Goal: Information Seeking & Learning: Find specific fact

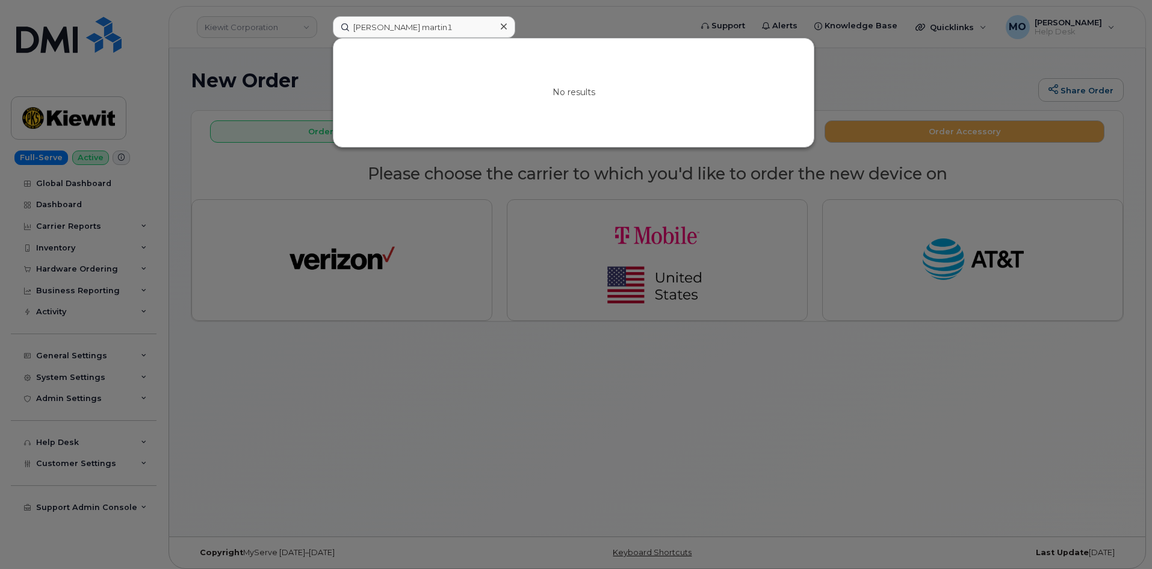
click at [430, 32] on input "[PERSON_NAME] martin1" at bounding box center [424, 27] width 182 height 22
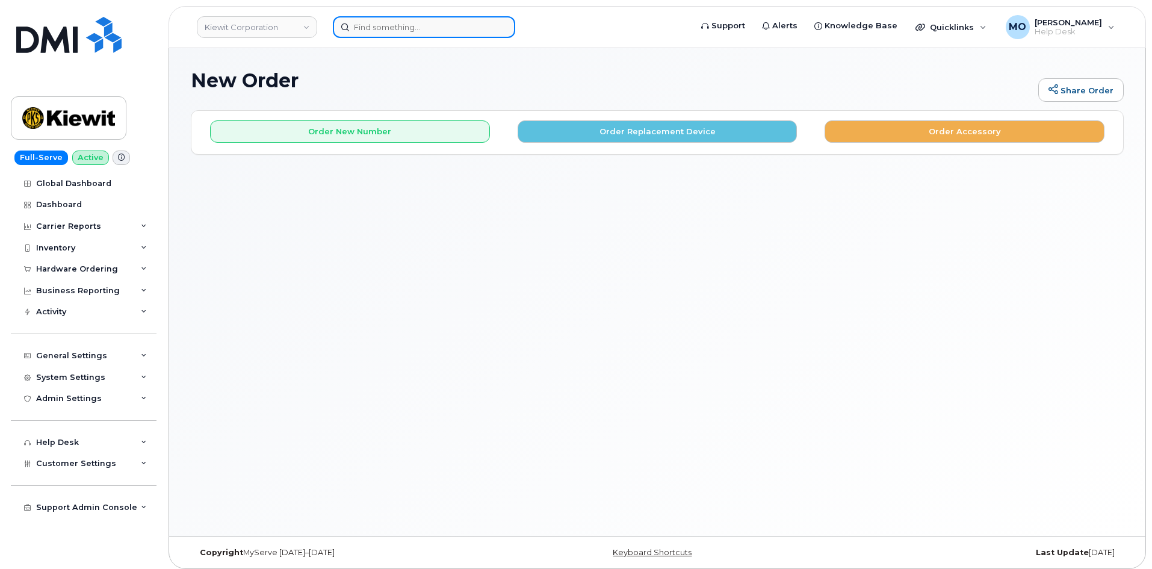
click at [432, 24] on input at bounding box center [424, 27] width 182 height 22
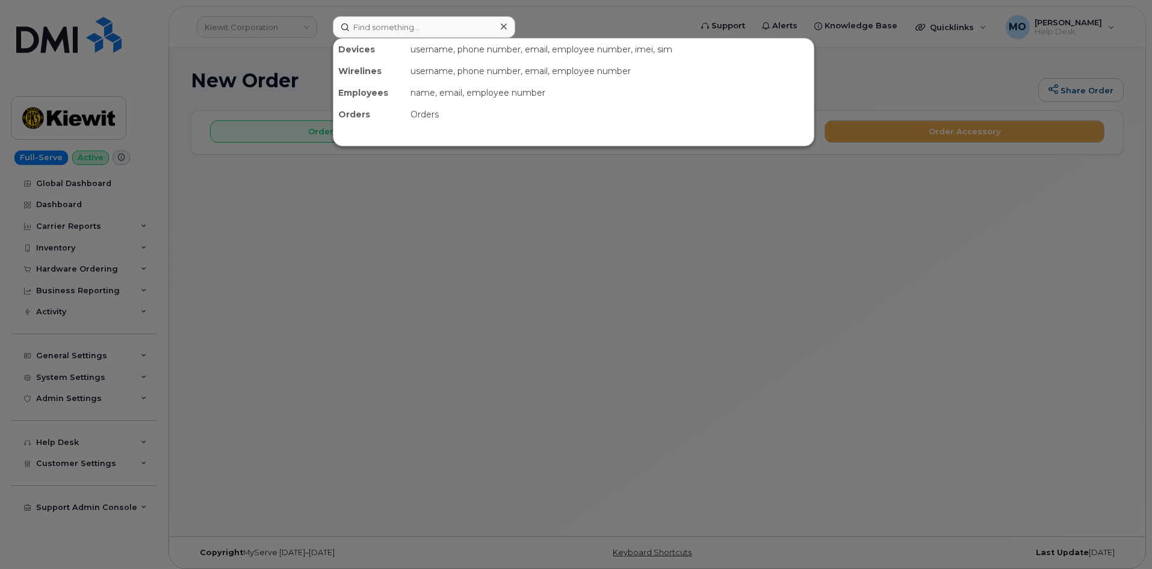
click at [631, 21] on div at bounding box center [576, 284] width 1152 height 569
click at [427, 31] on input at bounding box center [424, 27] width 182 height 22
click at [207, 35] on div at bounding box center [576, 284] width 1152 height 569
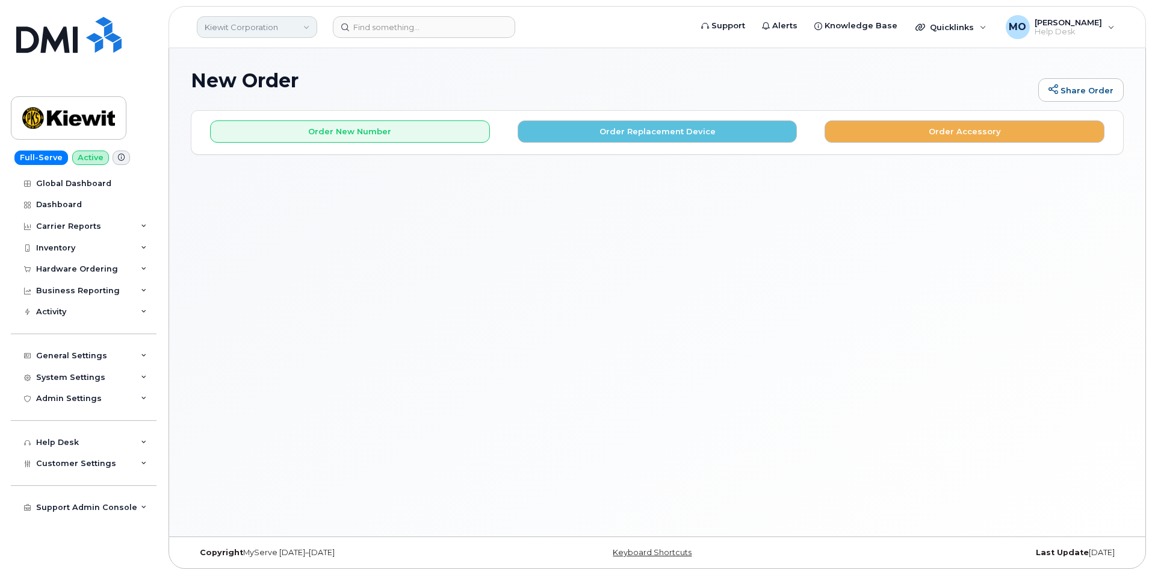
click at [233, 18] on link "Kiewit Corporation" at bounding box center [257, 27] width 120 height 22
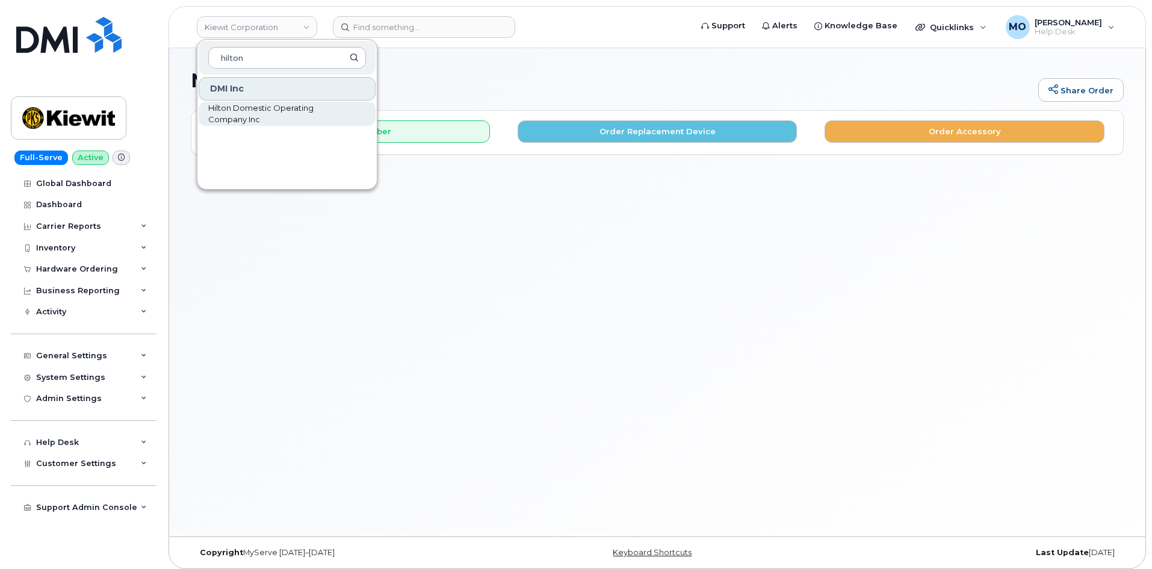
type input "hilton"
click at [259, 118] on span "Hilton Domestic Operating Company Inc" at bounding box center [277, 113] width 138 height 23
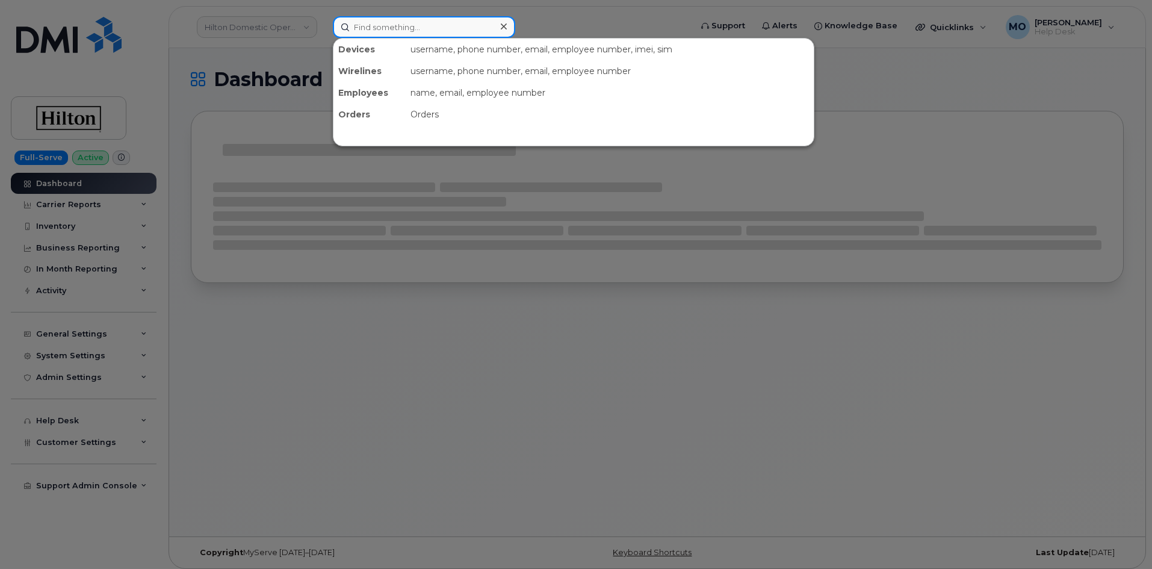
click at [404, 24] on input at bounding box center [424, 27] width 182 height 22
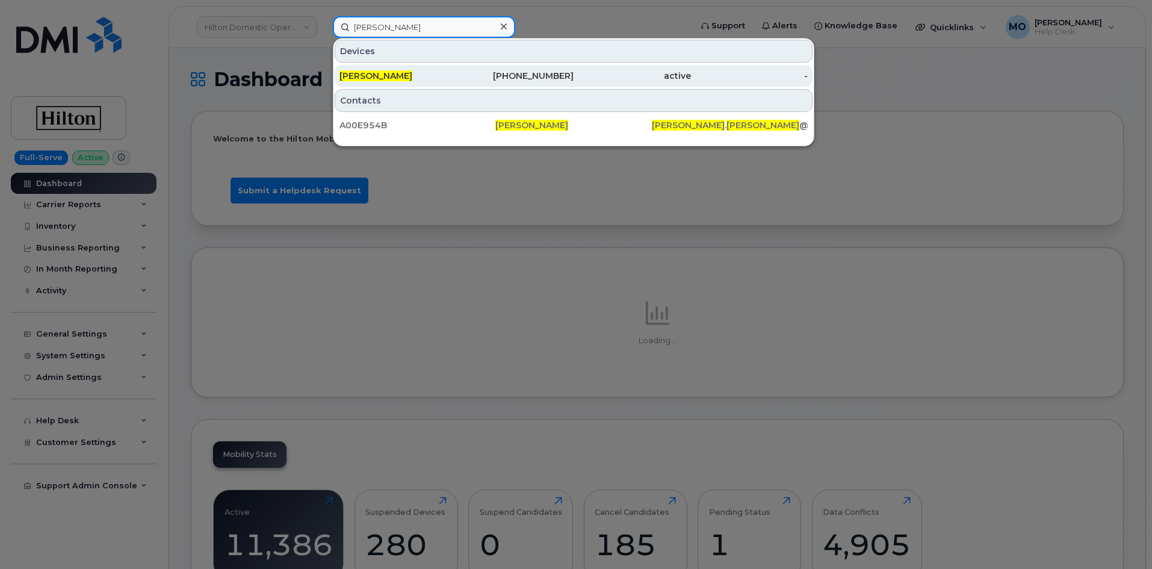
type input "Tina Emerson"
click at [439, 84] on div "TINA EMERSON" at bounding box center [397, 76] width 117 height 22
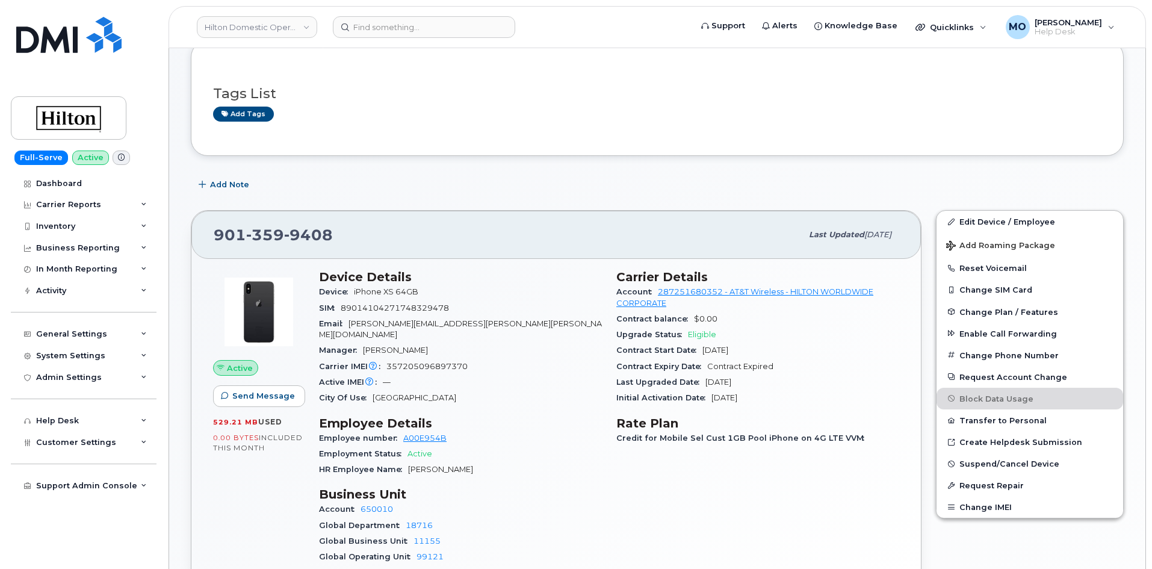
scroll to position [180, 0]
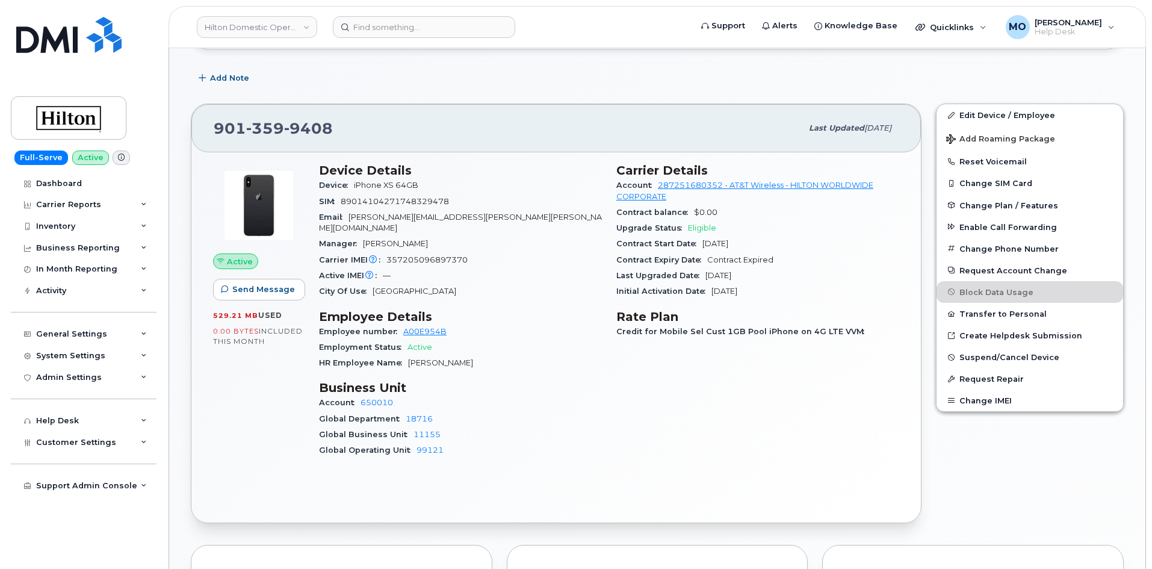
drag, startPoint x: 445, startPoint y: 442, endPoint x: 468, endPoint y: 443, distance: 22.9
click at [468, 443] on div "Global Operating Unit 99121" at bounding box center [460, 450] width 283 height 16
click at [397, 23] on input at bounding box center [424, 27] width 182 height 22
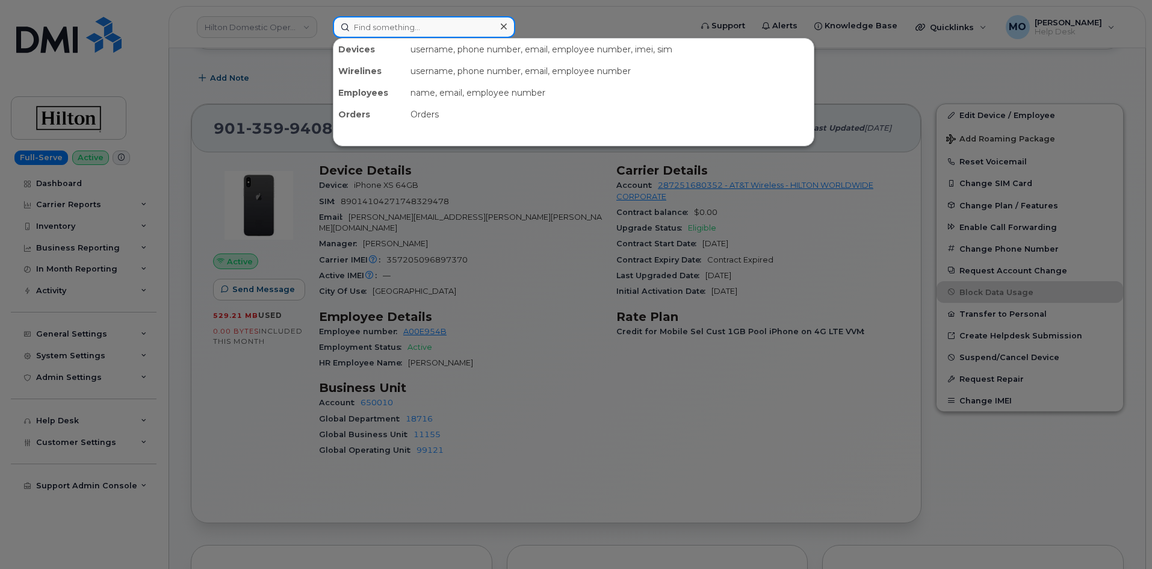
paste input "2134185244"
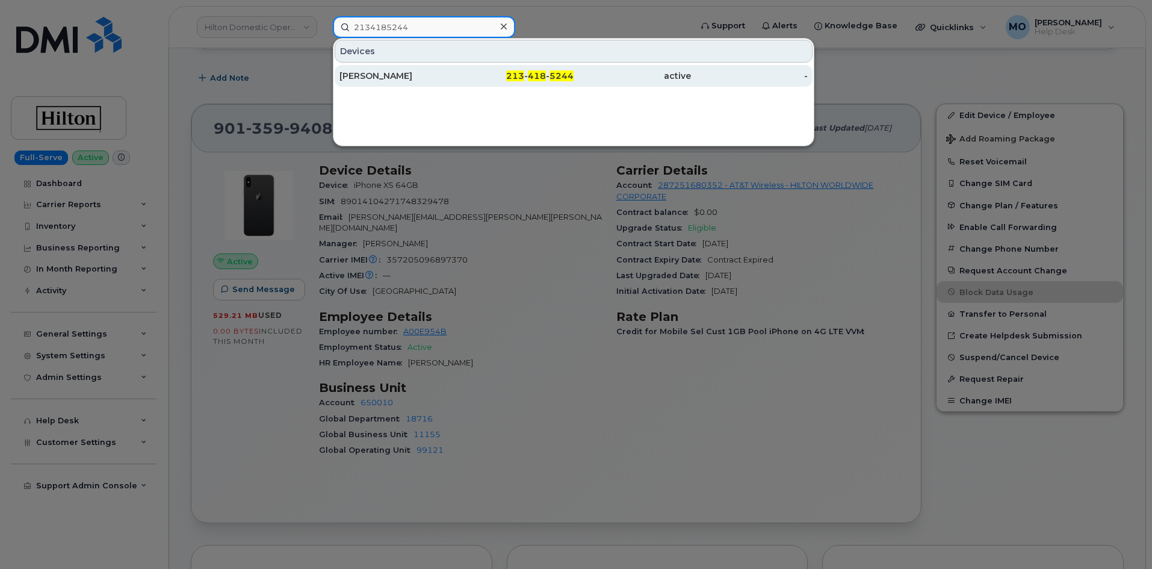
type input "2134185244"
click at [366, 80] on div "[PERSON_NAME]" at bounding box center [397, 76] width 117 height 12
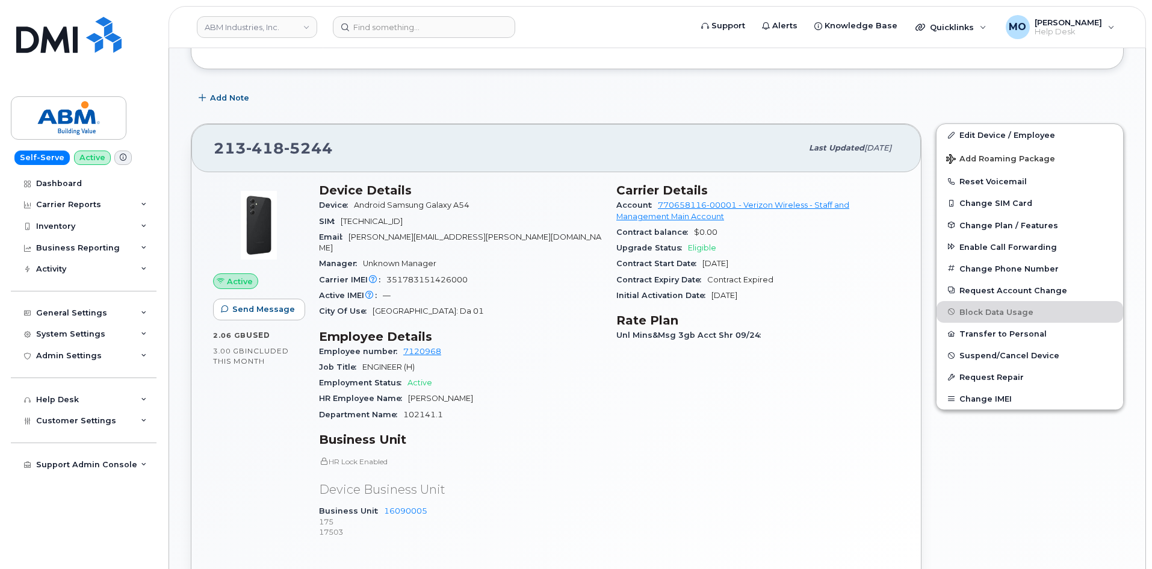
scroll to position [180, 0]
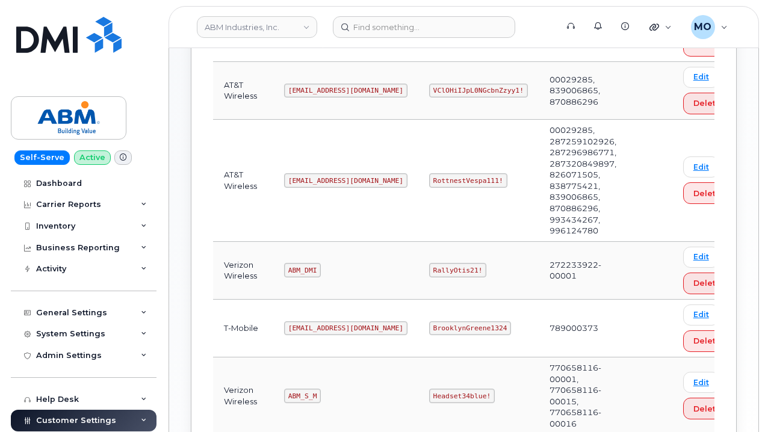
scroll to position [301, 0]
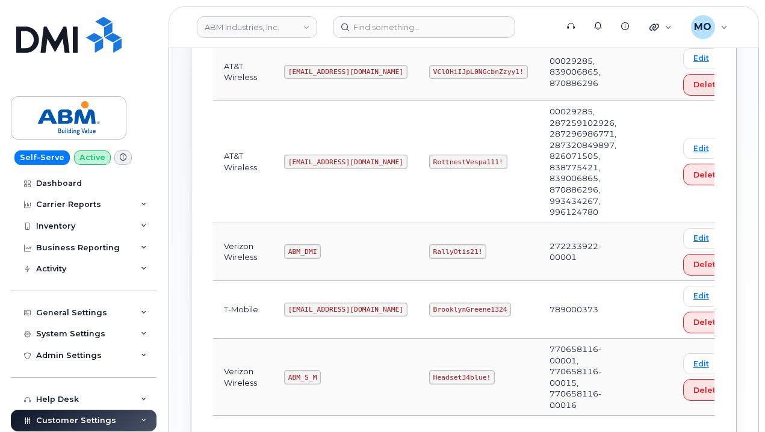
click at [378, 371] on tr "Verizon Wireless ABM_S_M Headset34blue! 770658116-00001, 770658116-00015, 77065…" at bounding box center [477, 377] width 529 height 77
drag, startPoint x: 286, startPoint y: 368, endPoint x: 329, endPoint y: 366, distance: 42.8
click at [329, 366] on td "ABM_S_M" at bounding box center [345, 377] width 145 height 77
copy code "ABM_S_M"
drag, startPoint x: 384, startPoint y: 371, endPoint x: 442, endPoint y: 365, distance: 58.6
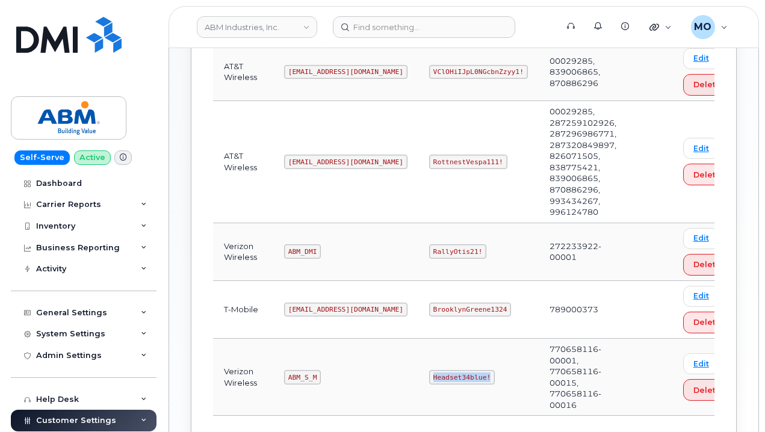
click at [442, 365] on td "Headset34blue!" at bounding box center [478, 377] width 120 height 77
copy code "Headset34blue!"
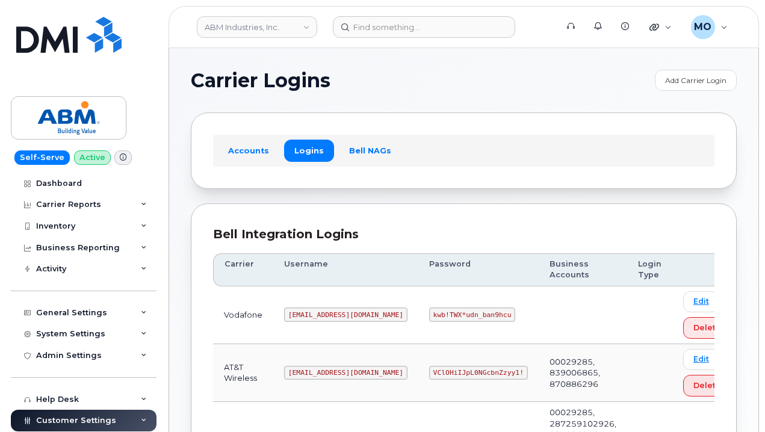
scroll to position [301, 0]
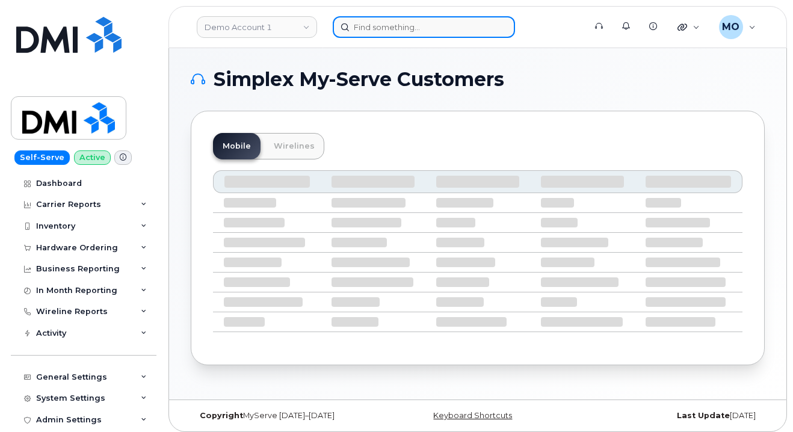
click at [409, 30] on input at bounding box center [424, 27] width 182 height 22
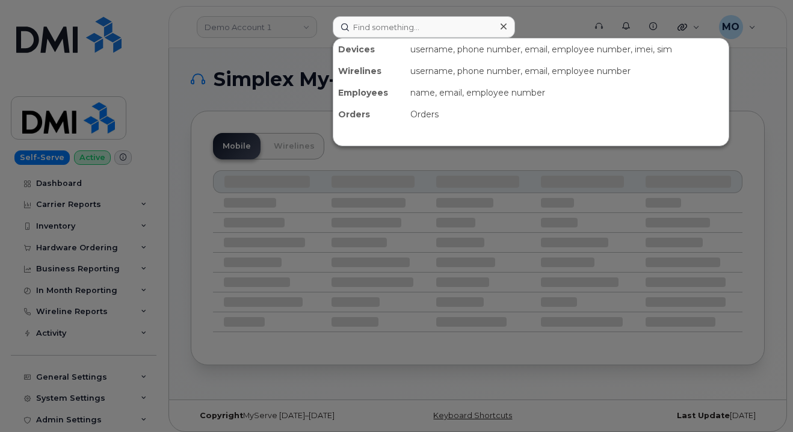
click at [304, 62] on div at bounding box center [396, 216] width 793 height 432
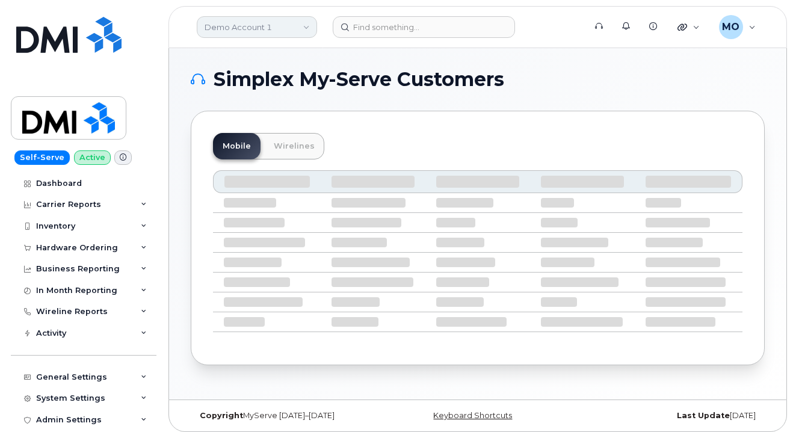
click at [285, 33] on link "Demo Account 1" at bounding box center [257, 27] width 120 height 22
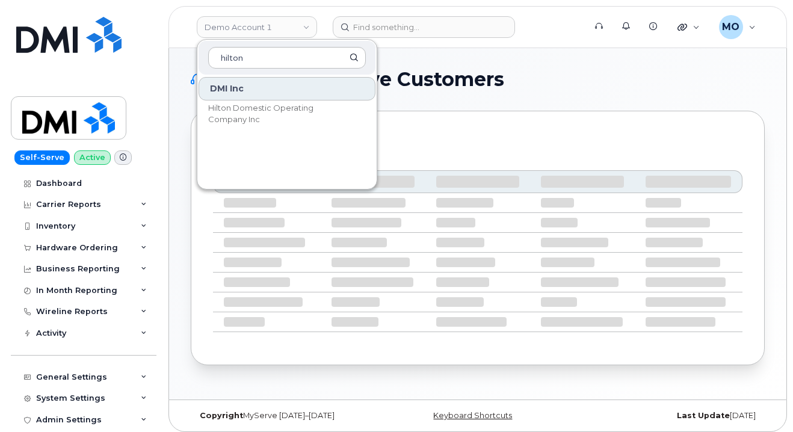
type input "hilton"
click at [272, 131] on div "DMI Inc Hilton Domestic Operating Company Inc" at bounding box center [286, 130] width 179 height 108
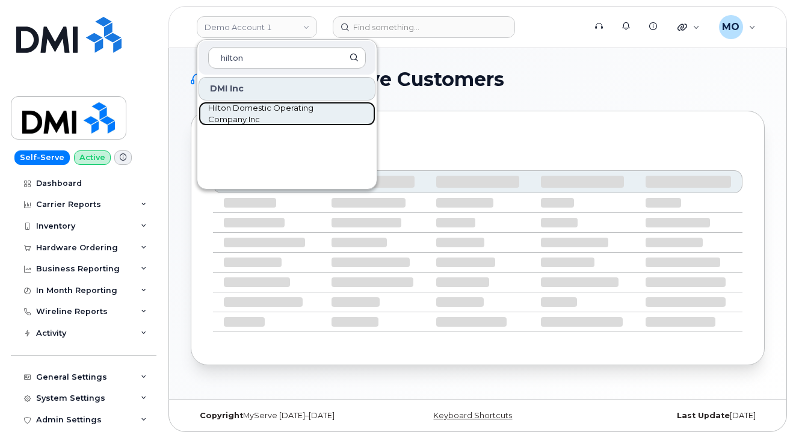
click at [272, 122] on span "Hilton Domestic Operating Company Inc" at bounding box center [277, 113] width 138 height 23
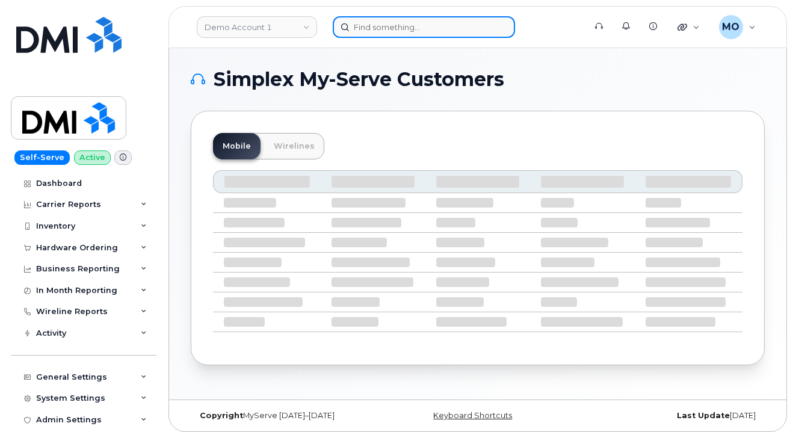
click at [459, 32] on input at bounding box center [424, 27] width 182 height 22
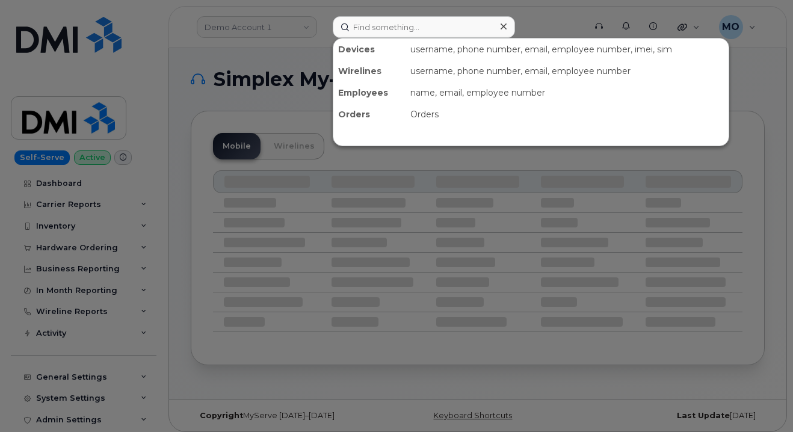
click at [279, 61] on div at bounding box center [396, 216] width 793 height 432
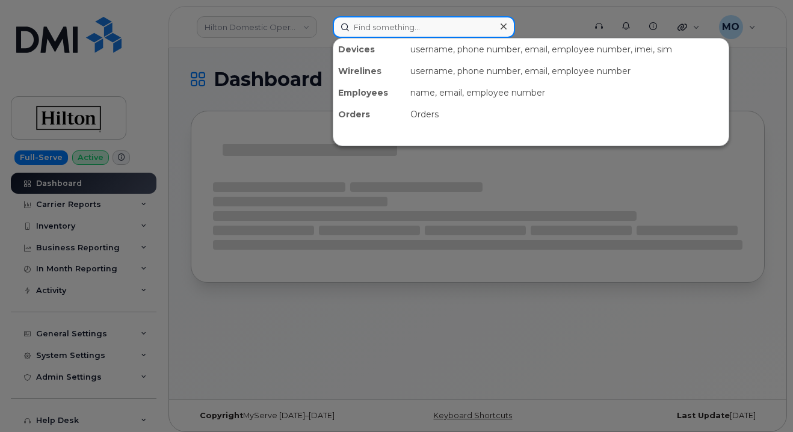
click at [427, 36] on input at bounding box center [424, 27] width 182 height 22
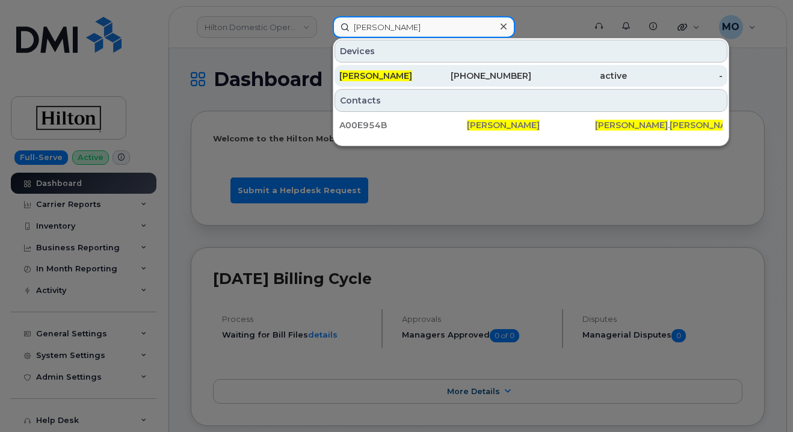
type input "[PERSON_NAME]"
click at [457, 70] on div "[PHONE_NUMBER]" at bounding box center [483, 76] width 96 height 22
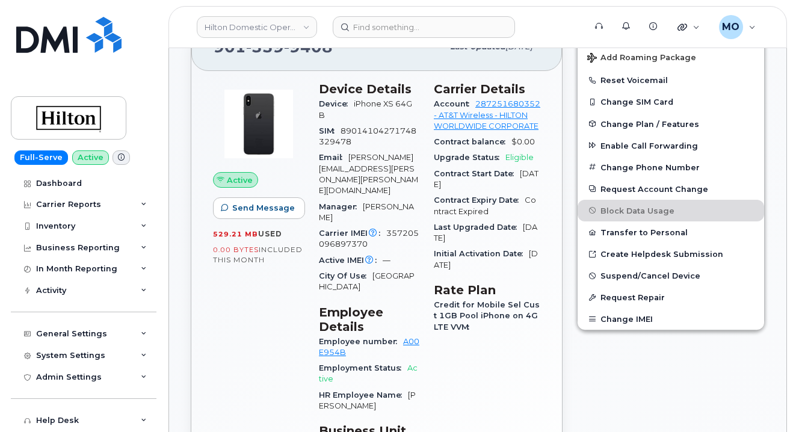
scroll to position [241, 0]
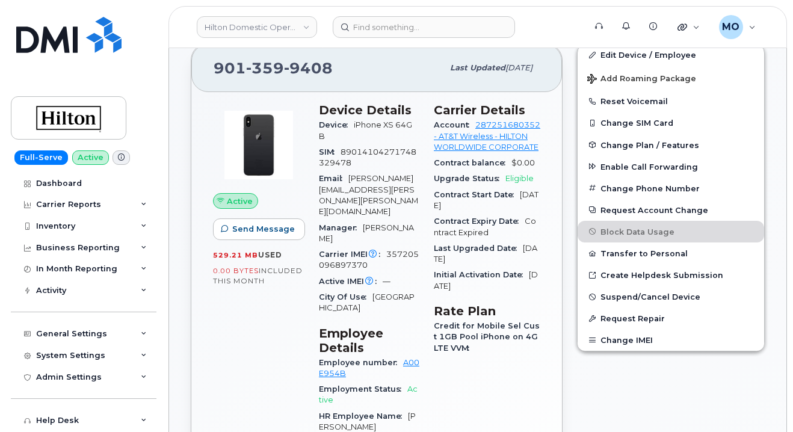
click at [453, 183] on span "Upgrade Status" at bounding box center [470, 178] width 72 height 9
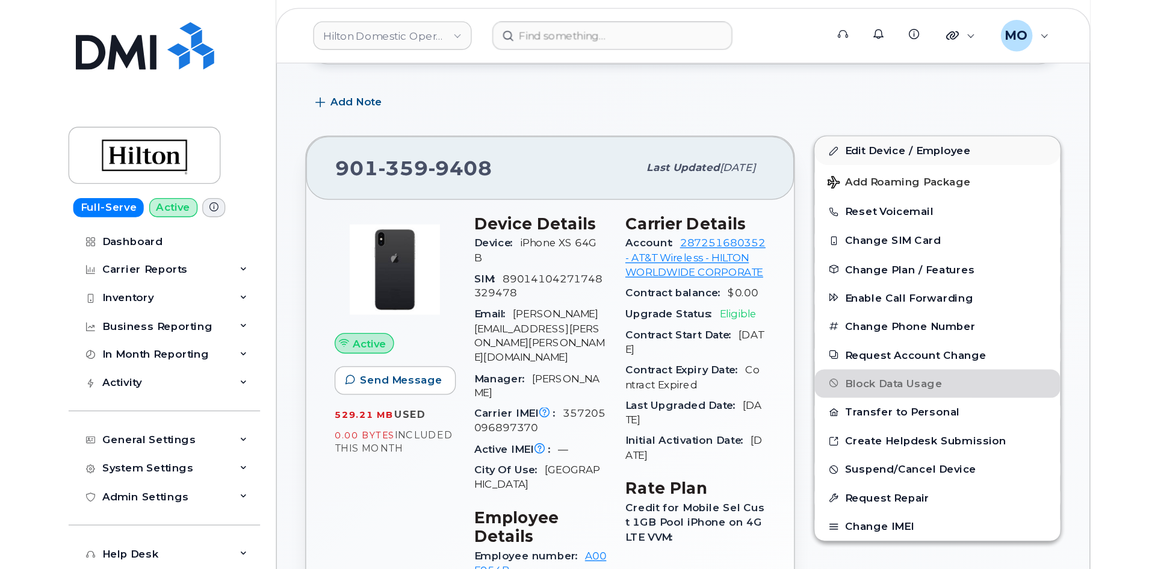
scroll to position [180, 0]
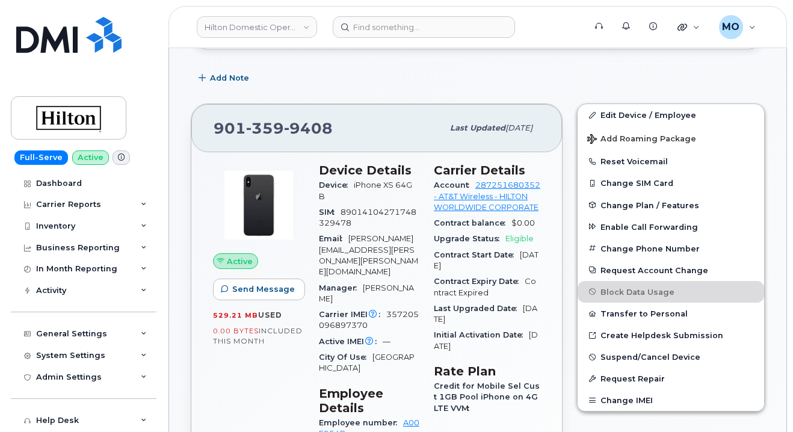
click at [406, 102] on div "901 359 9408 Last updated Sep 19, 2025 Active Send Message 529.21 MB  used 0.00…" at bounding box center [376, 391] width 386 height 591
click at [521, 243] on span "Eligible" at bounding box center [519, 238] width 28 height 9
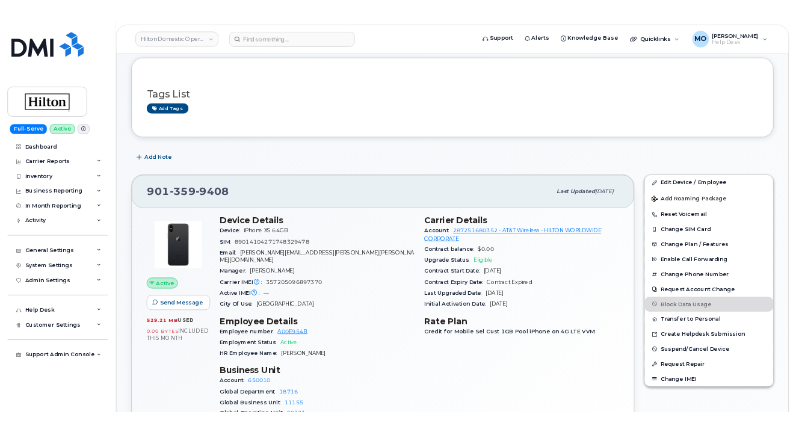
scroll to position [120, 0]
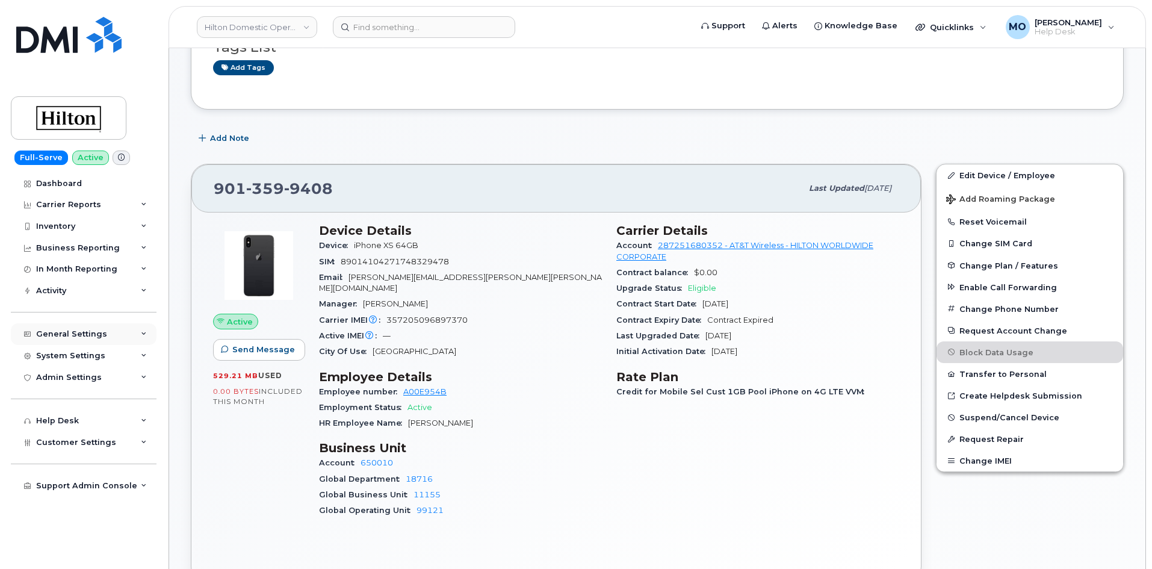
click at [134, 333] on div "General Settings" at bounding box center [84, 334] width 146 height 22
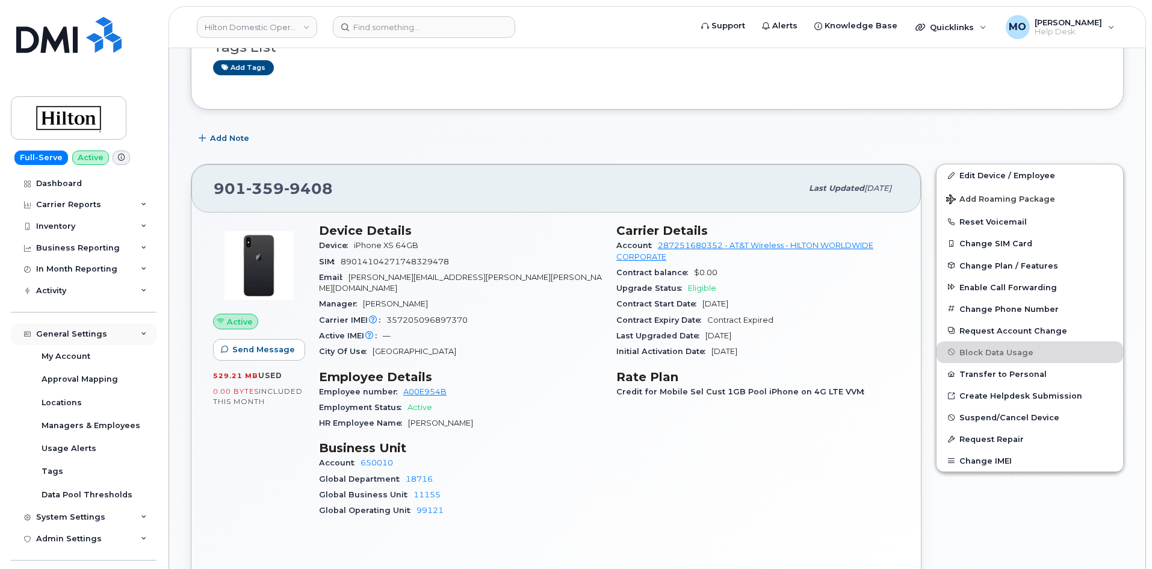
click at [134, 333] on div "General Settings" at bounding box center [84, 334] width 146 height 22
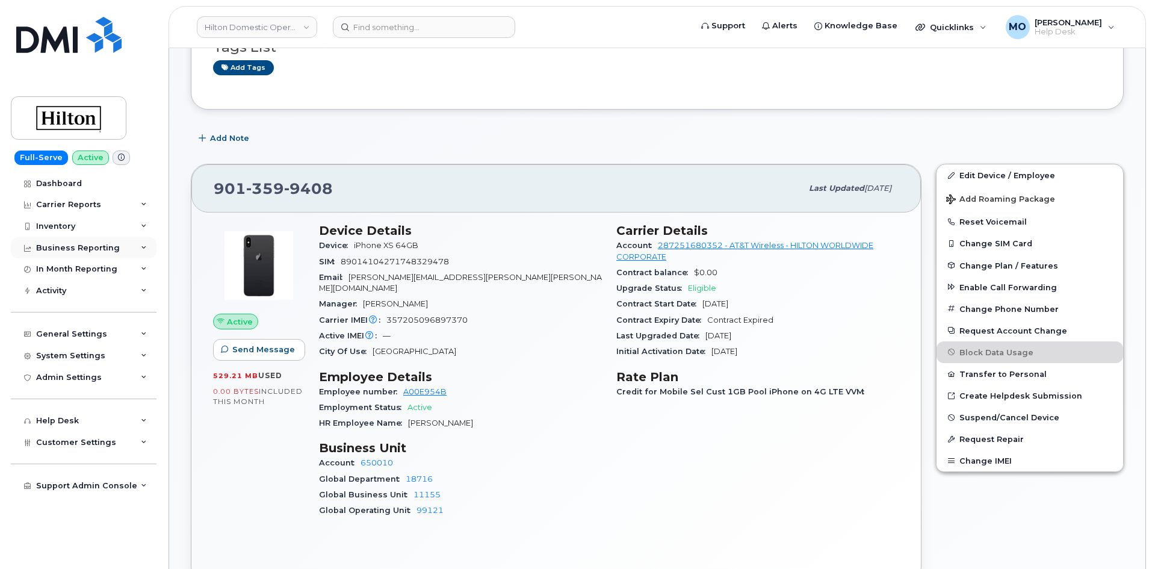
click at [135, 248] on div "Business Reporting" at bounding box center [84, 248] width 146 height 22
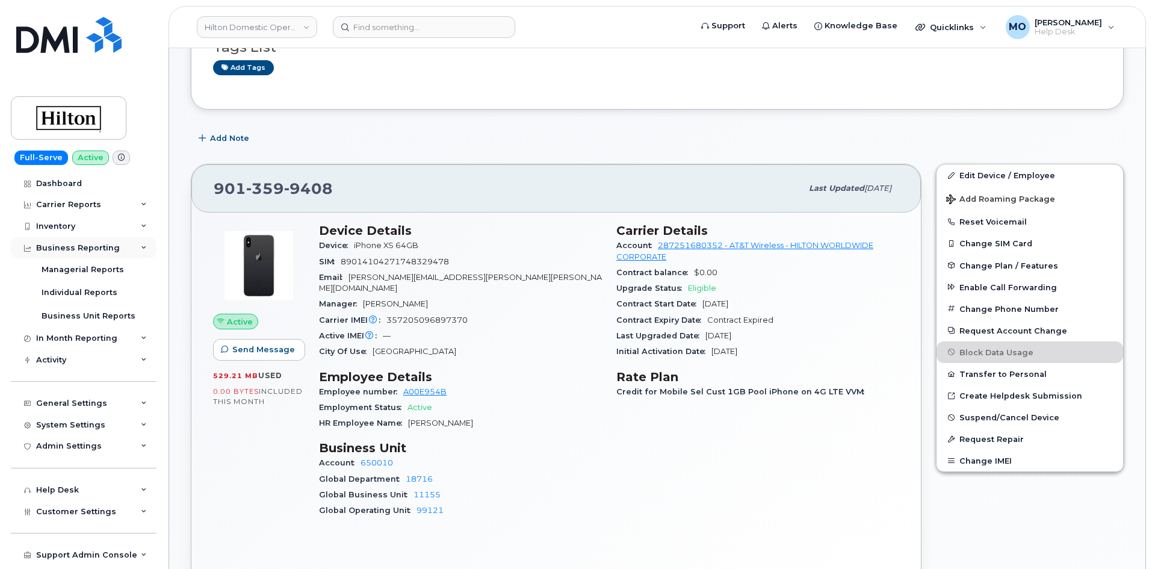
click at [137, 247] on div "Business Reporting" at bounding box center [84, 248] width 146 height 22
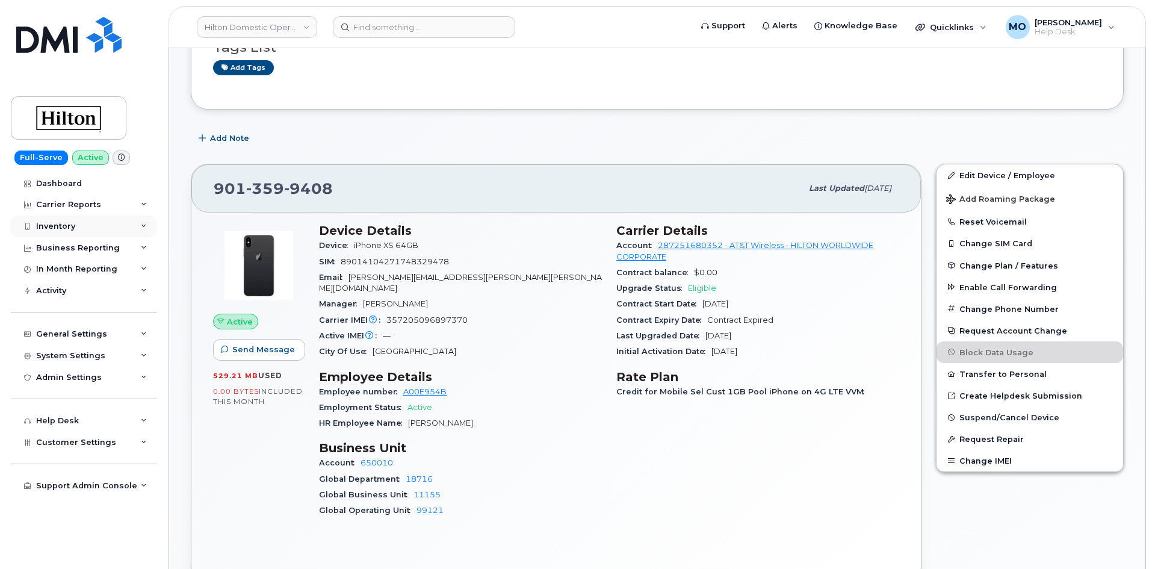
click at [140, 231] on div "Inventory" at bounding box center [84, 226] width 146 height 22
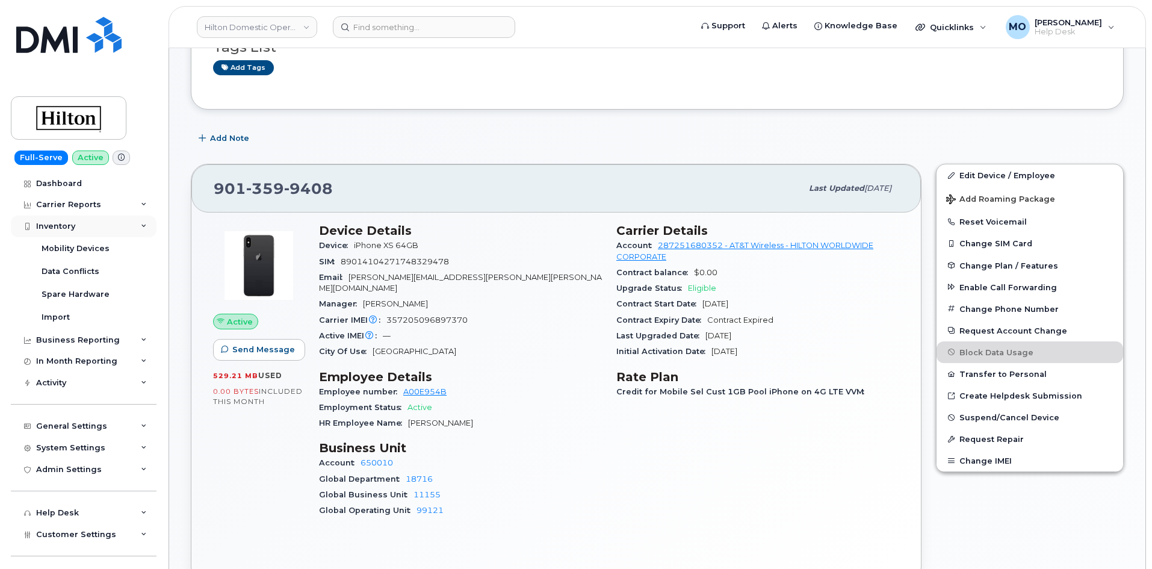
click at [140, 230] on div "Inventory" at bounding box center [84, 226] width 146 height 22
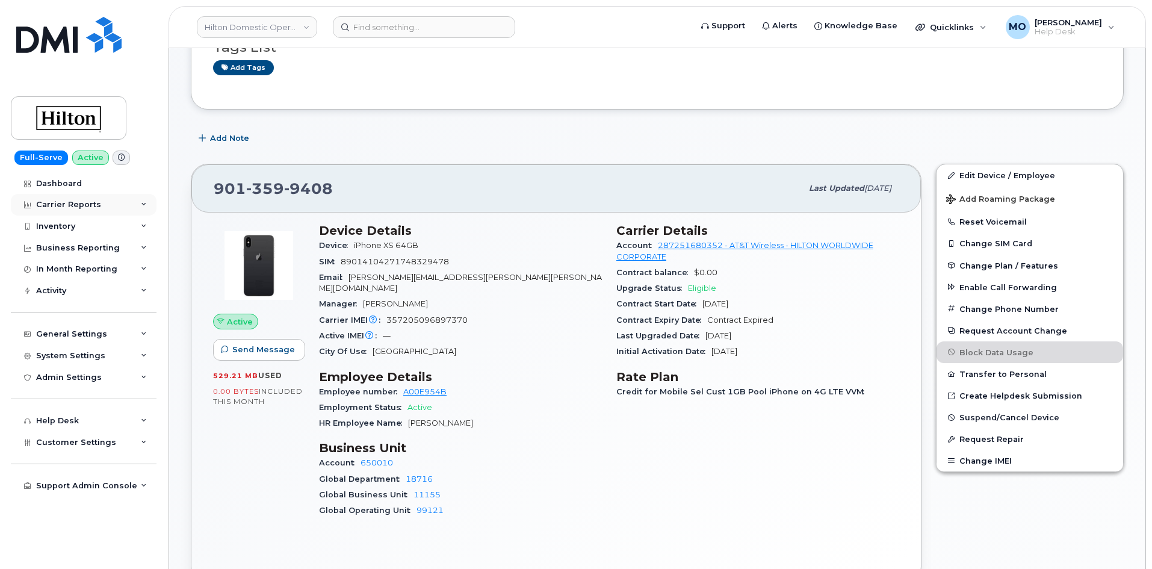
click at [140, 205] on div "Carrier Reports" at bounding box center [84, 205] width 146 height 22
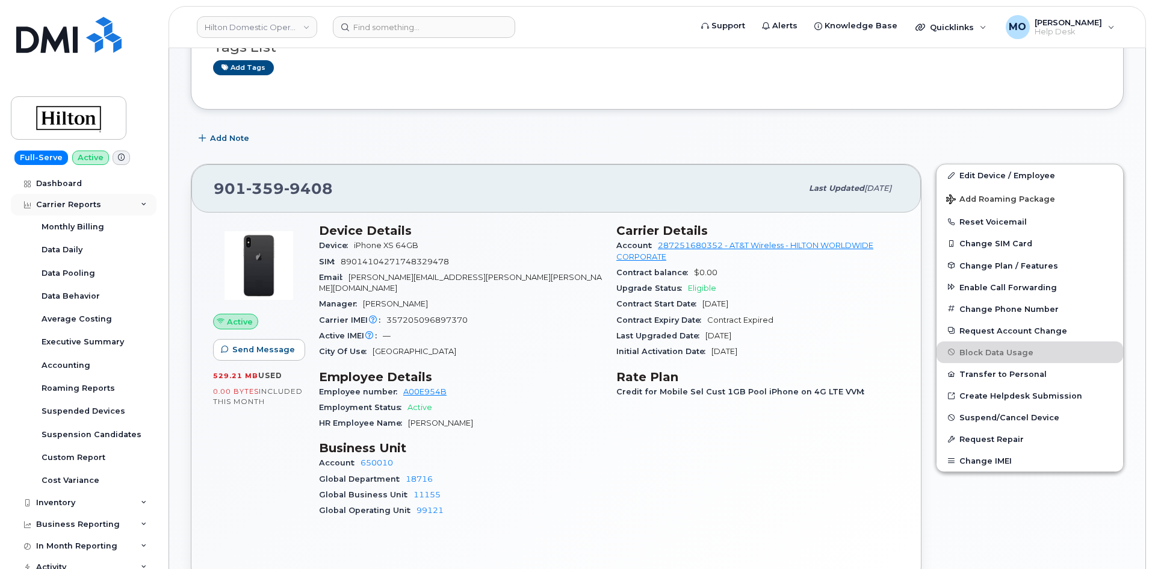
click at [141, 205] on icon at bounding box center [144, 205] width 6 height 6
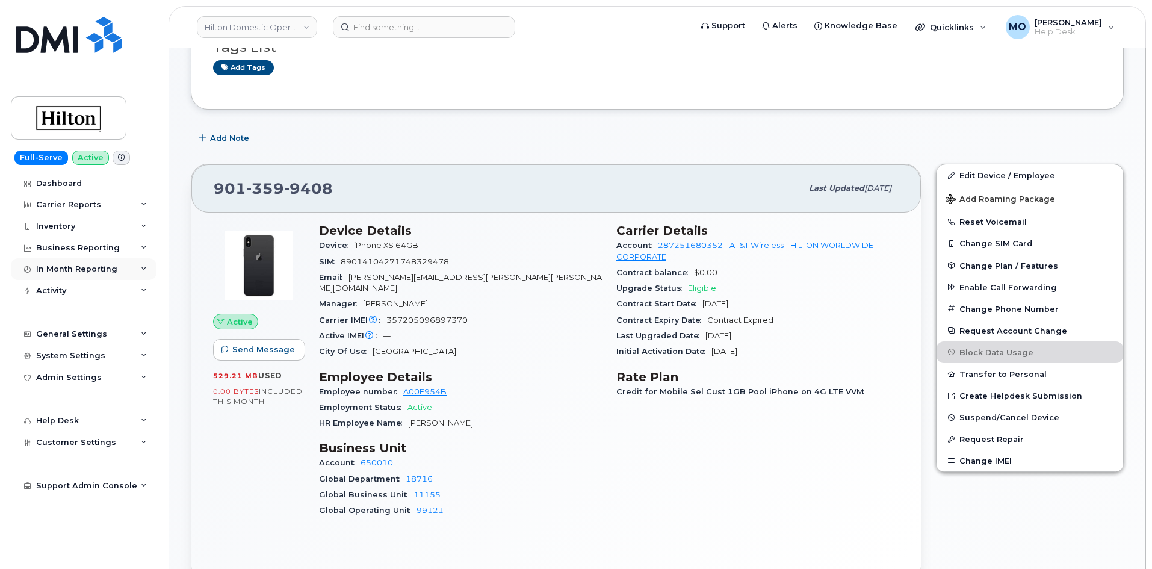
click at [142, 274] on div "In Month Reporting" at bounding box center [84, 269] width 146 height 22
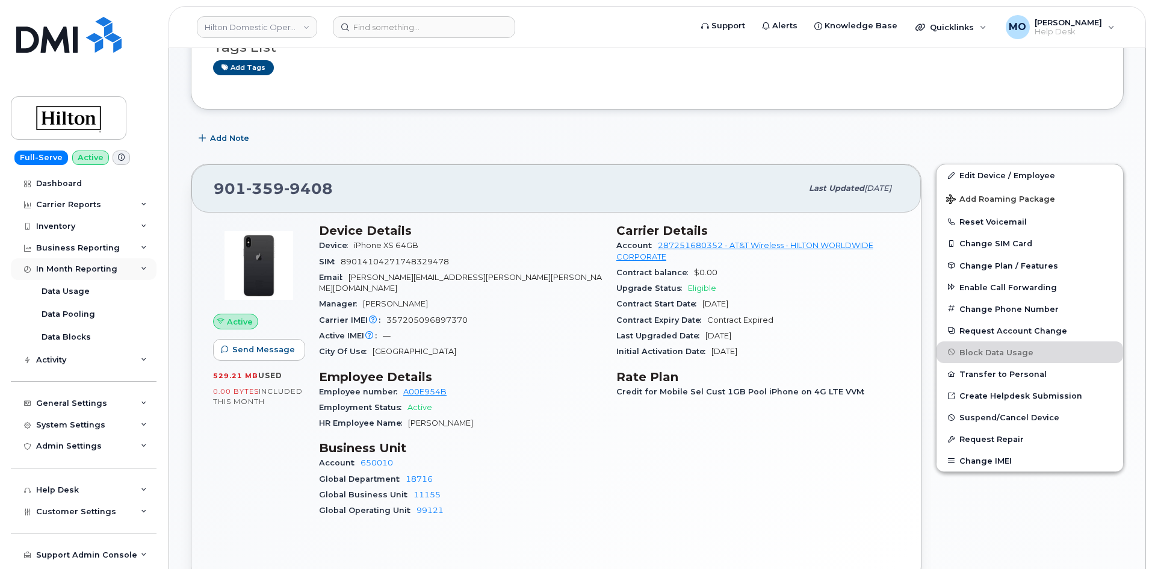
click at [143, 274] on div "In Month Reporting" at bounding box center [84, 269] width 146 height 22
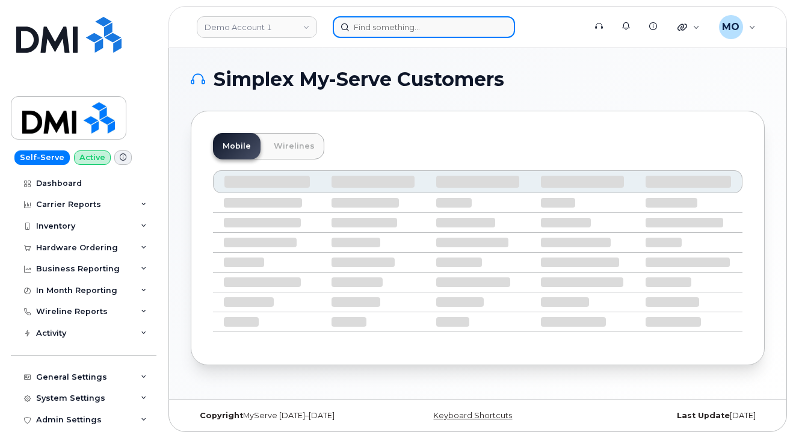
click at [418, 27] on input at bounding box center [424, 27] width 182 height 22
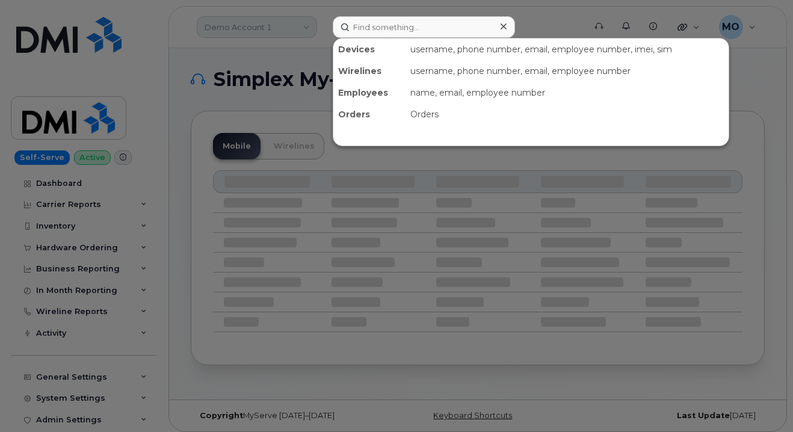
click at [272, 29] on div at bounding box center [396, 216] width 793 height 432
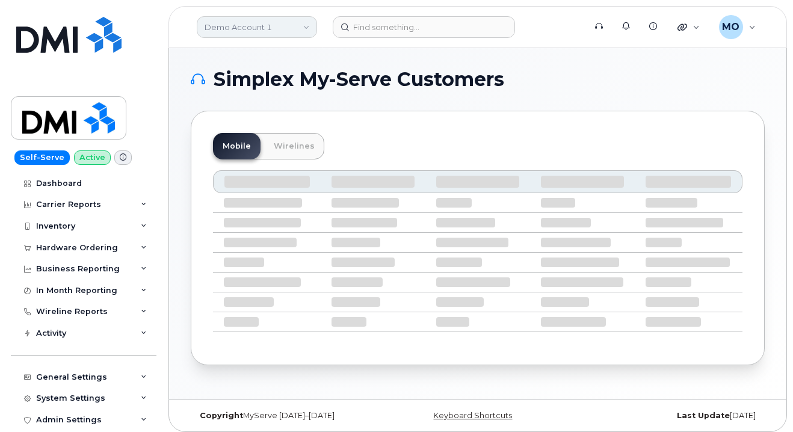
click at [252, 29] on link "Demo Account 1" at bounding box center [257, 27] width 120 height 22
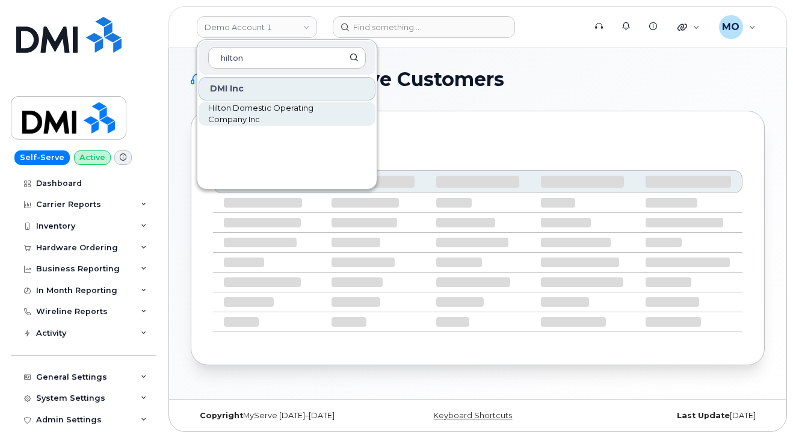
type input "hilton"
click at [321, 125] on div "DMI Inc Hilton Domestic Operating Company Inc" at bounding box center [286, 130] width 179 height 108
click at [335, 105] on span "Hilton Domestic Operating Company Inc" at bounding box center [277, 113] width 138 height 23
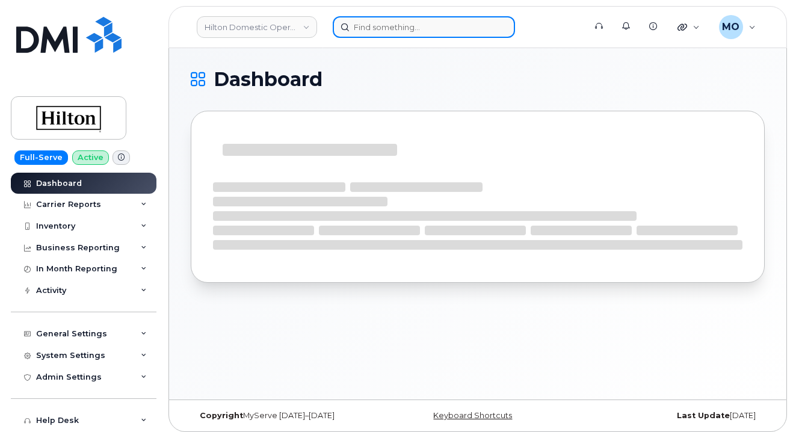
click at [398, 31] on input at bounding box center [424, 27] width 182 height 22
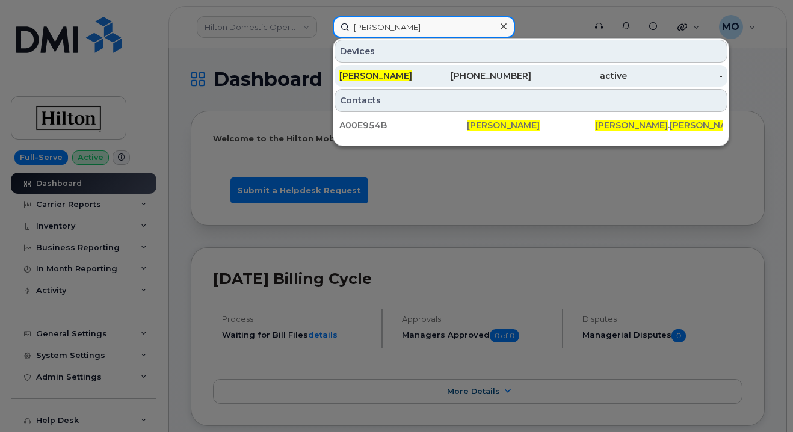
type input "Tina Emerson"
click at [463, 75] on div "901-359-9408" at bounding box center [483, 76] width 96 height 12
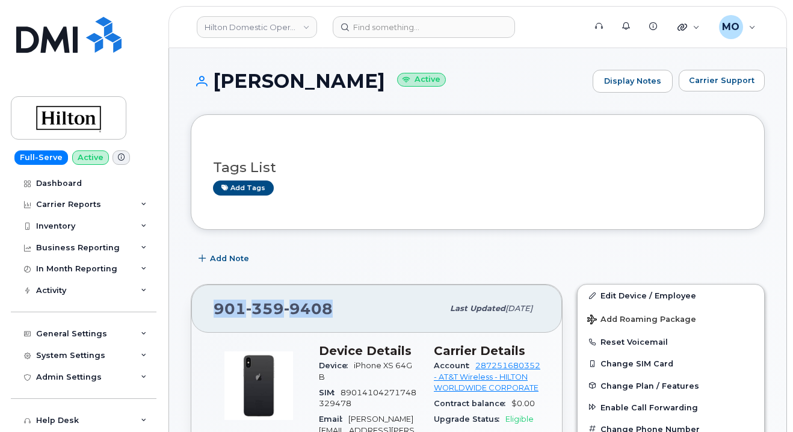
drag, startPoint x: 319, startPoint y: 307, endPoint x: 207, endPoint y: 309, distance: 112.5
click at [207, 309] on div "[PHONE_NUMBER] Last updated [DATE]" at bounding box center [376, 309] width 371 height 48
copy span "[PHONE_NUMBER]"
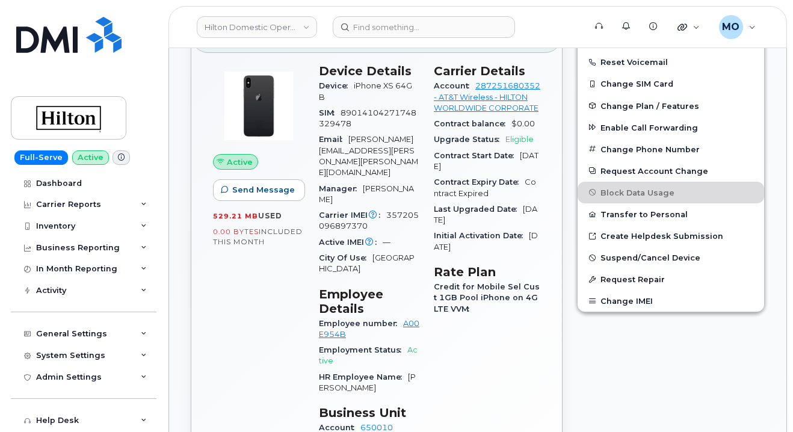
scroll to position [301, 0]
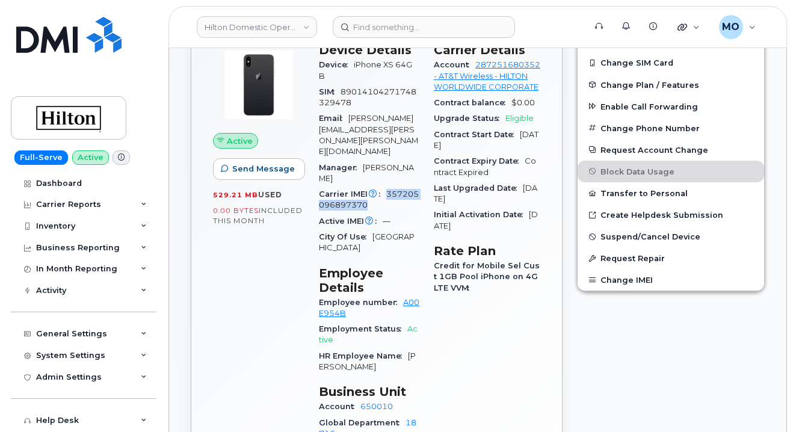
drag, startPoint x: 384, startPoint y: 162, endPoint x: 427, endPoint y: 176, distance: 44.9
click at [427, 176] on div "Device Details Device iPhone XS 64GB SIM [TECHNICAL_ID] Email [PERSON_NAME][EMA…" at bounding box center [369, 273] width 115 height 476
copy span "357205096897370"
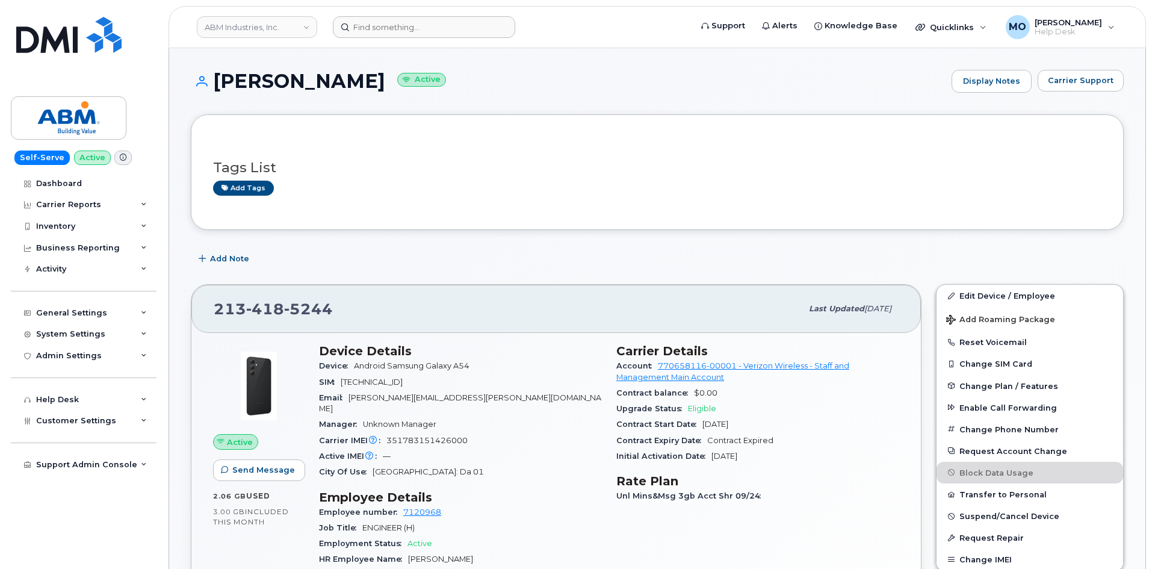
scroll to position [180, 0]
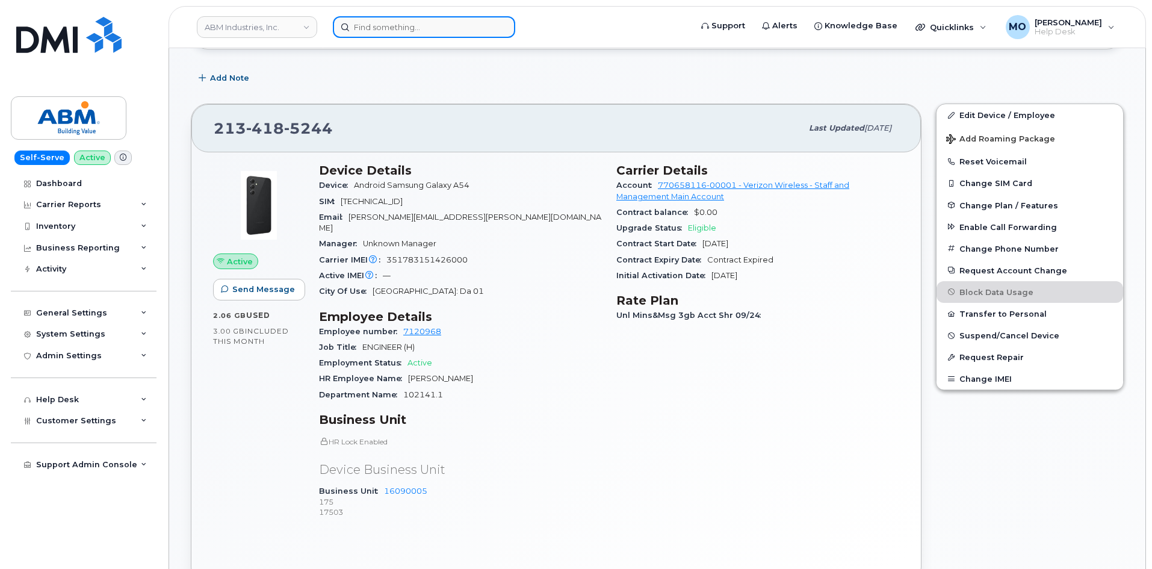
click at [438, 22] on input at bounding box center [424, 27] width 182 height 22
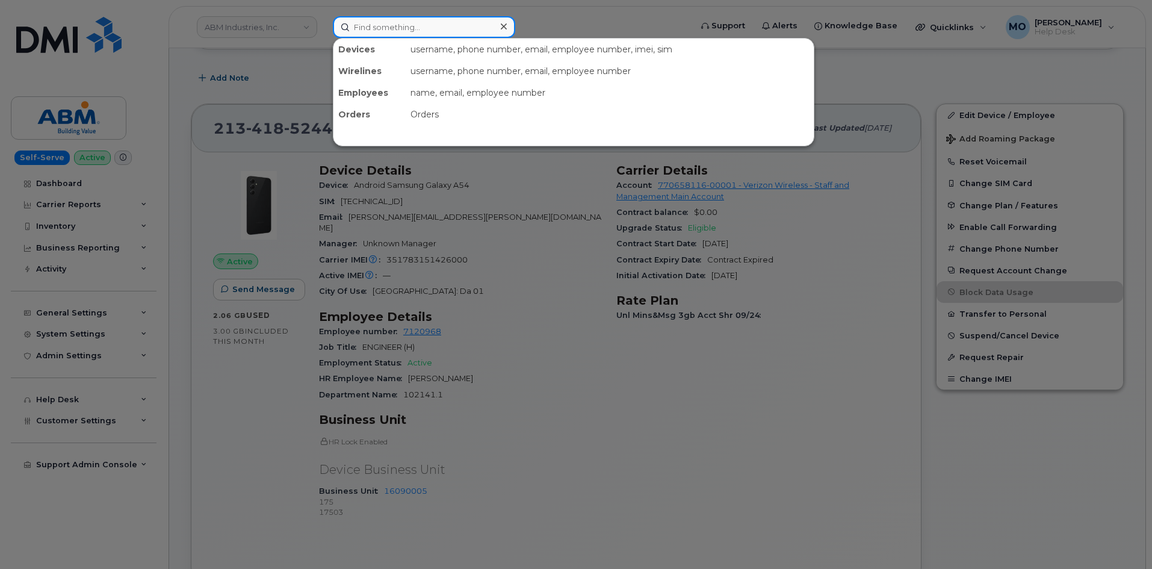
paste input "Dan Leceux"
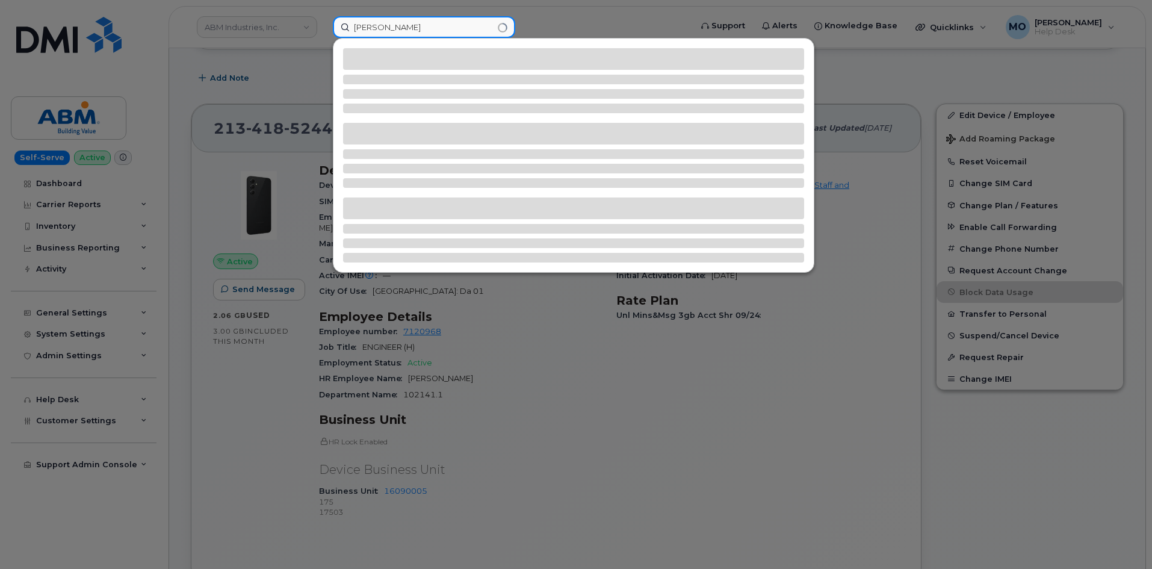
drag, startPoint x: 369, startPoint y: 26, endPoint x: 382, endPoint y: 25, distance: 13.3
click at [369, 26] on input "Dan Leceux" at bounding box center [424, 27] width 182 height 22
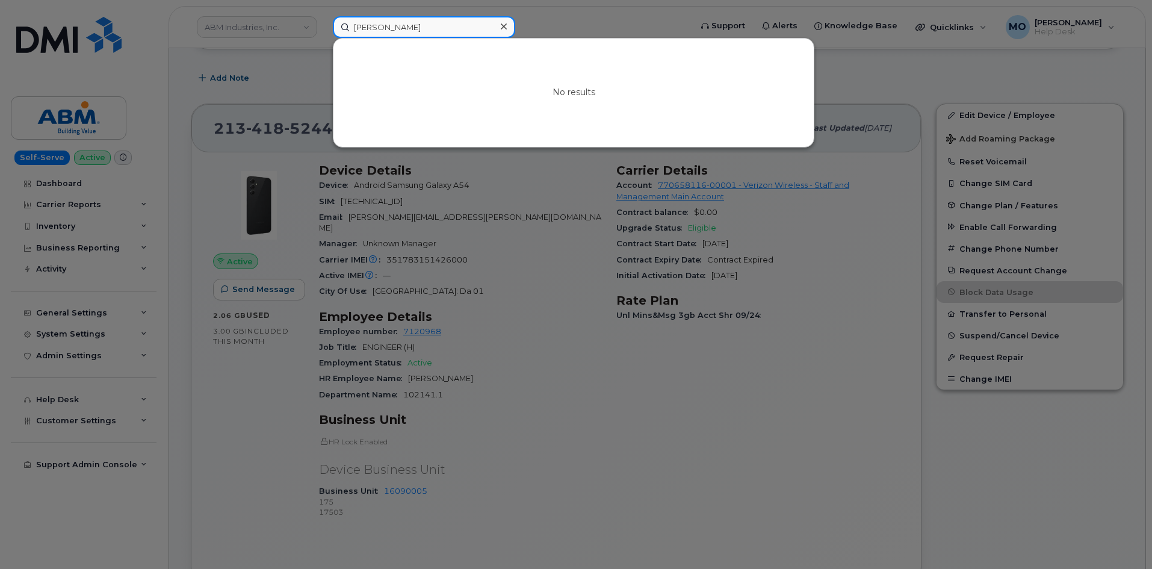
click at [443, 29] on input "Daniel Leceux" at bounding box center [424, 27] width 182 height 22
click at [442, 29] on input "Daniel Leceux" at bounding box center [424, 27] width 182 height 22
paste input "7206703054"
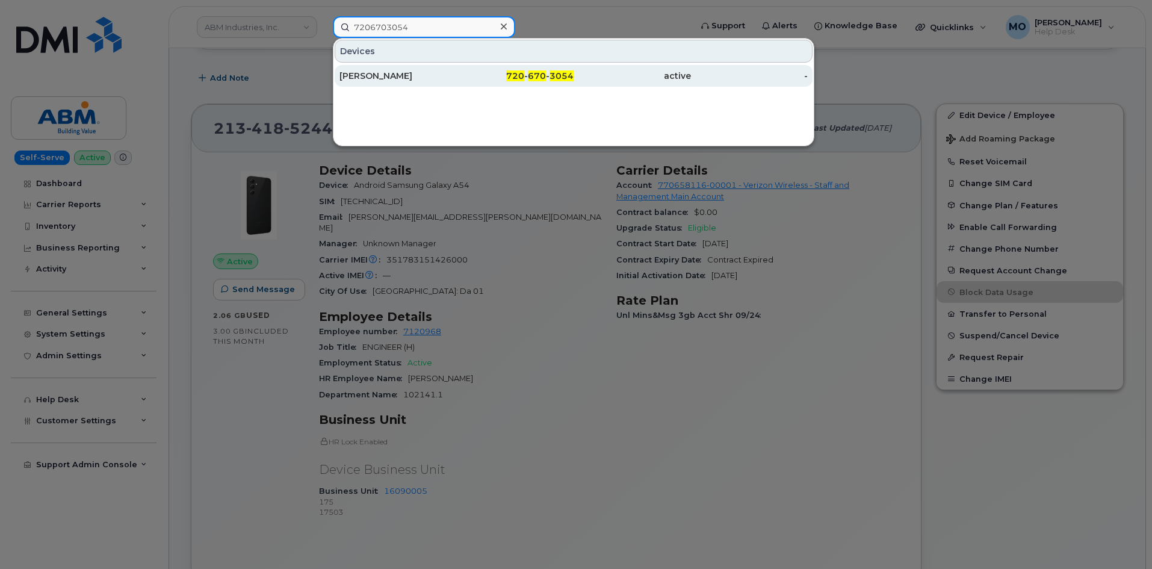
type input "7206703054"
click at [496, 72] on div "720 - 670 - 3054" at bounding box center [515, 76] width 117 height 12
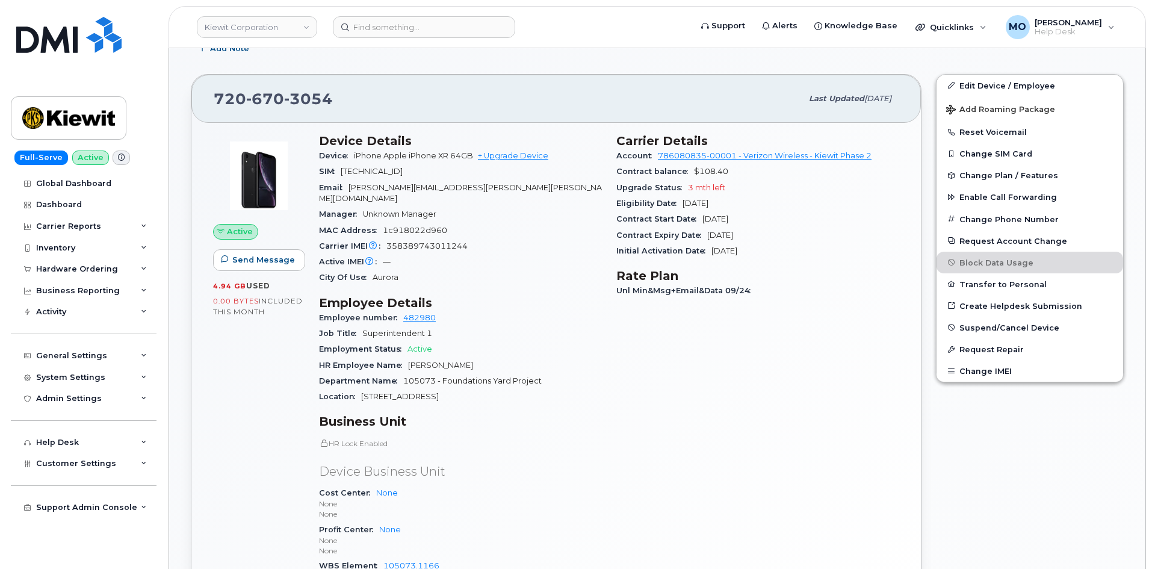
scroll to position [301, 0]
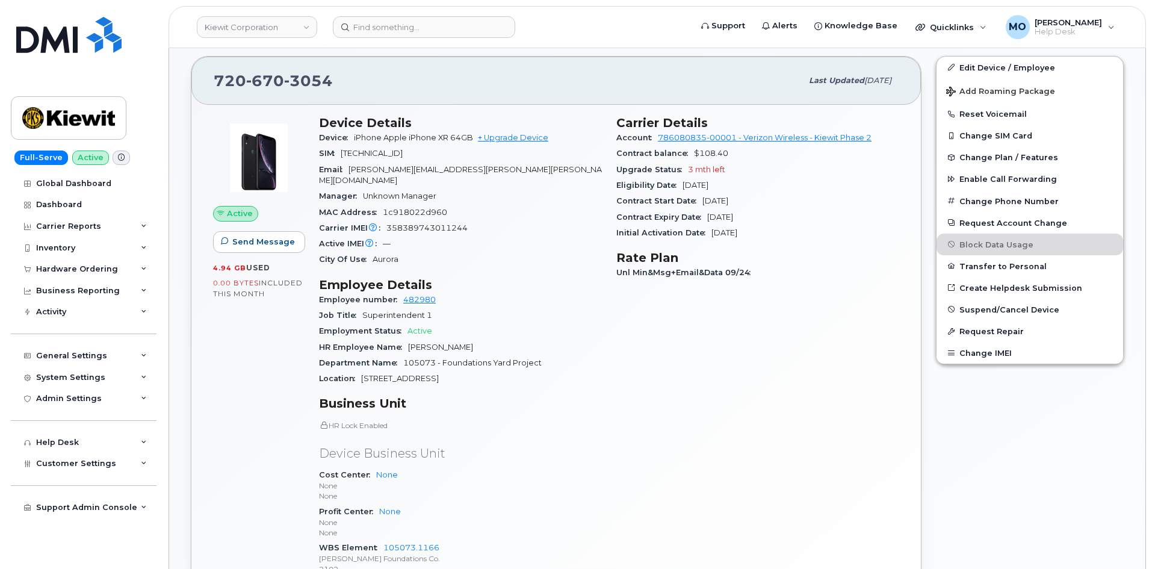
click at [525, 307] on div "Job Title Superintendent 1" at bounding box center [460, 315] width 283 height 16
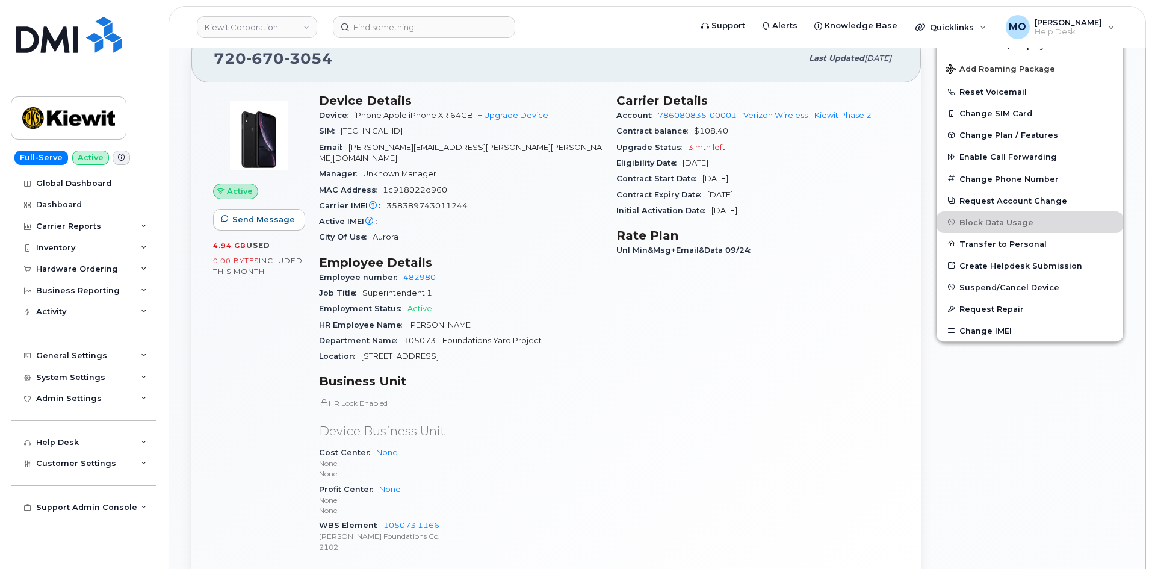
scroll to position [120, 0]
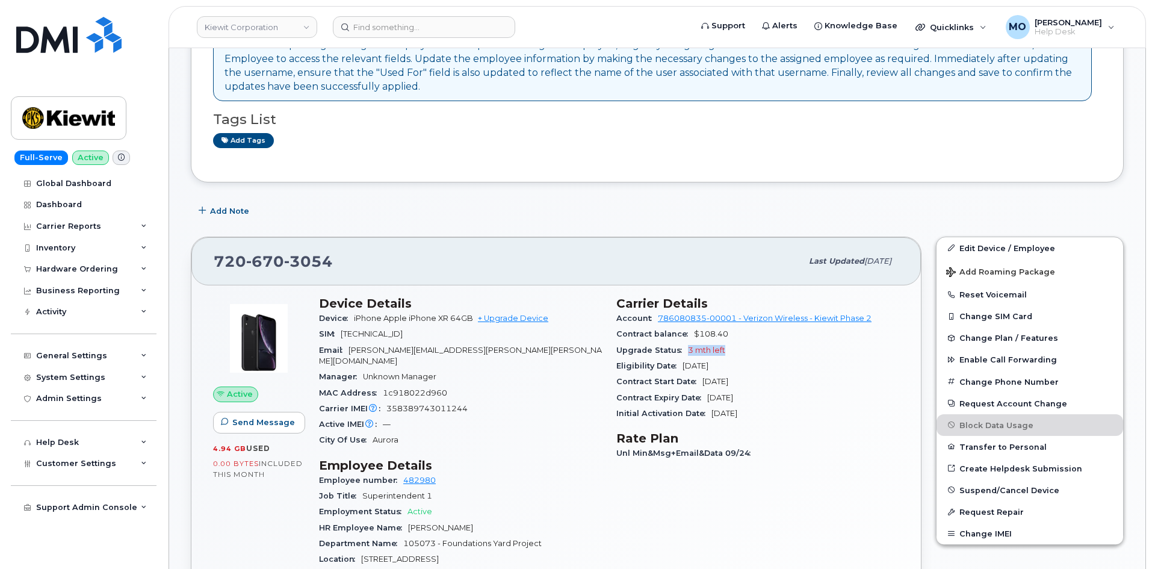
drag, startPoint x: 679, startPoint y: 357, endPoint x: 728, endPoint y: 354, distance: 48.8
click at [728, 354] on div "Upgrade Status 3 mth left" at bounding box center [757, 350] width 283 height 16
click at [742, 347] on div "Upgrade Status 3 mth left" at bounding box center [757, 350] width 283 height 16
click at [735, 344] on div "Upgrade Status 3 mth left" at bounding box center [757, 350] width 283 height 16
drag, startPoint x: 680, startPoint y: 365, endPoint x: 766, endPoint y: 365, distance: 85.4
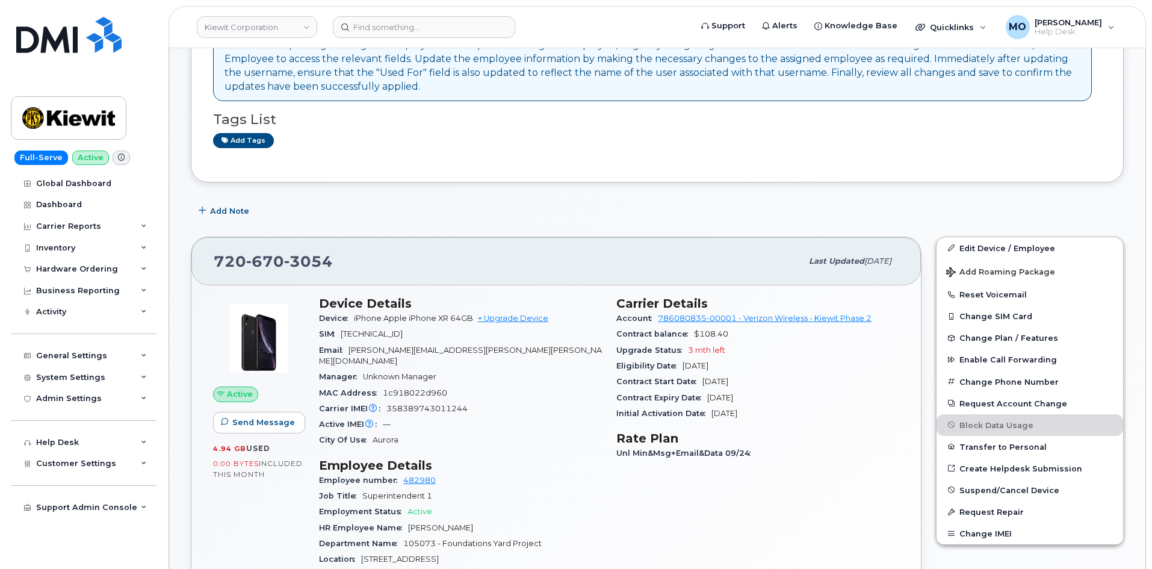
click at [766, 365] on div "Eligibility Date [DATE]" at bounding box center [757, 366] width 283 height 16
